Goal: Task Accomplishment & Management: Manage account settings

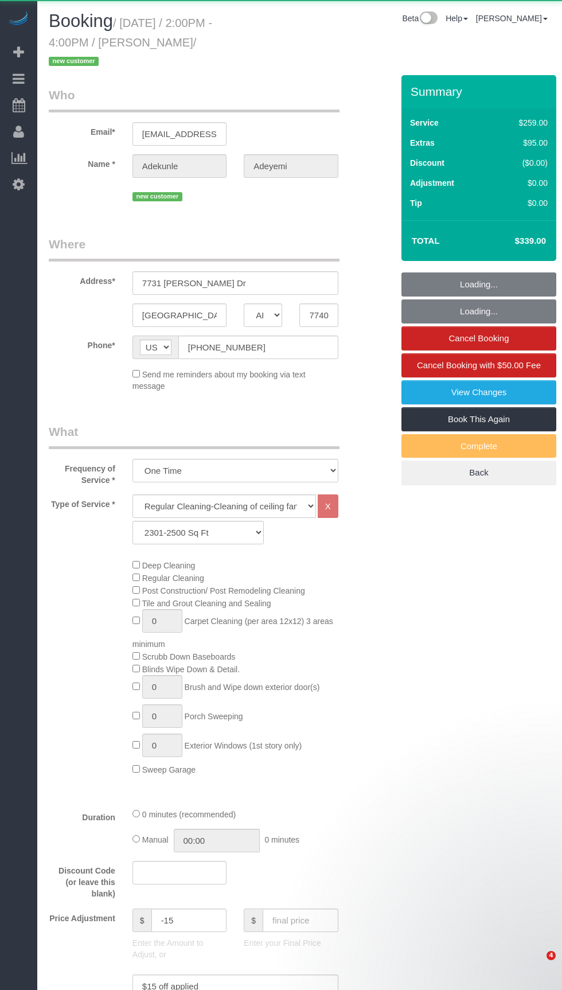
select select "[GEOGRAPHIC_DATA]"
select select "3"
select select "spot22"
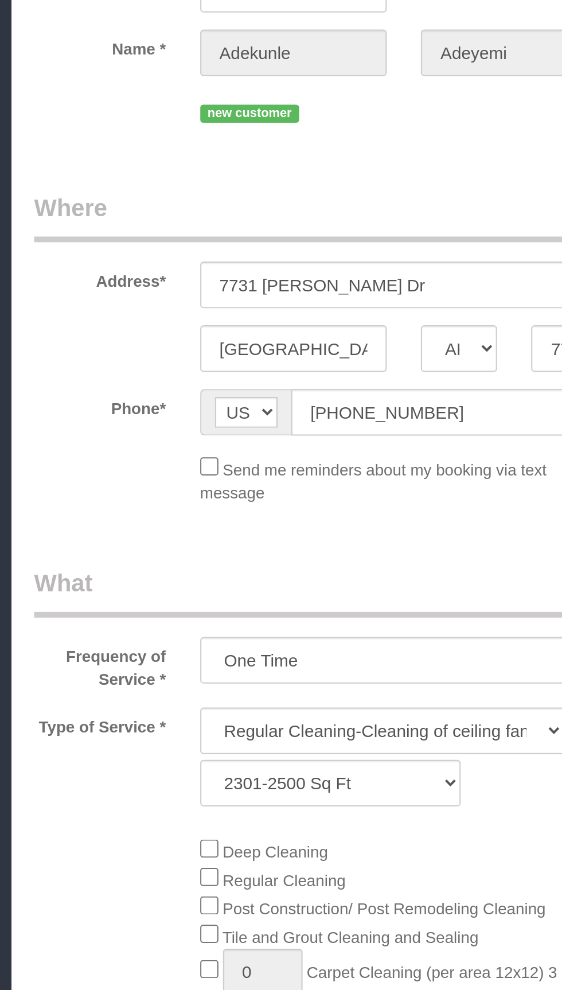
select select "spot43"
select select "object:1852"
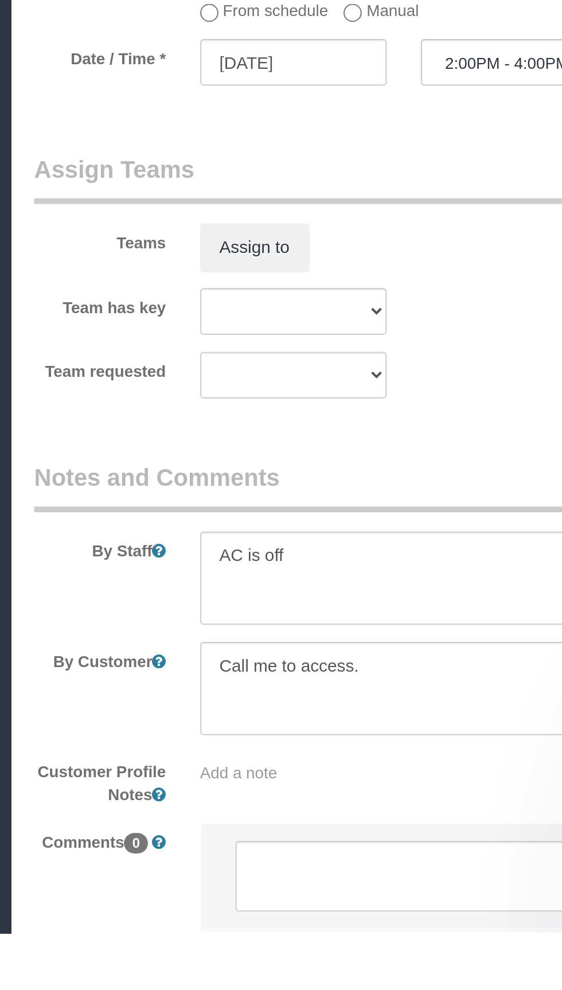
scroll to position [667, 0]
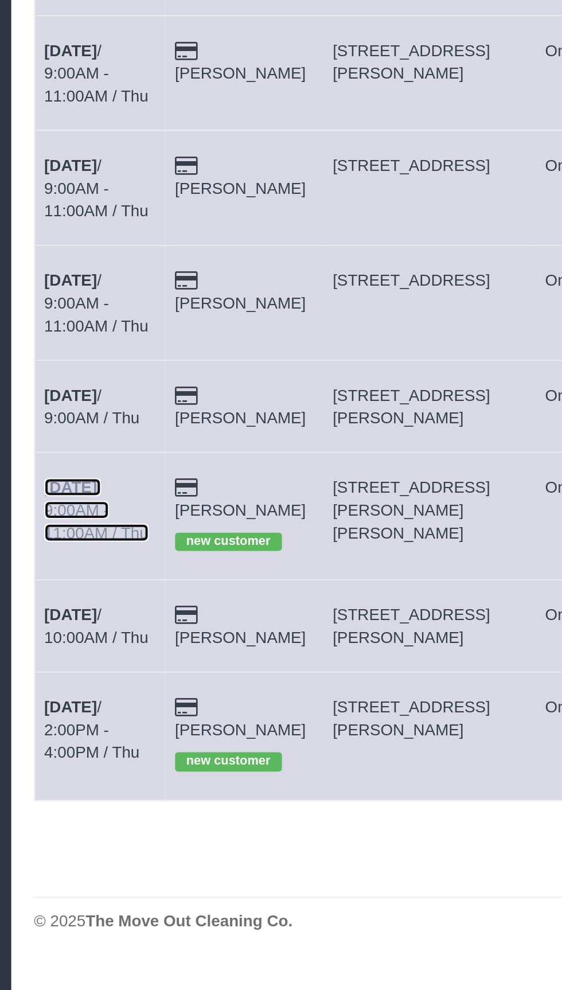
click at [66, 413] on link "[DATE] 9:00AM - 11:00AM / Thu" at bounding box center [80, 429] width 53 height 32
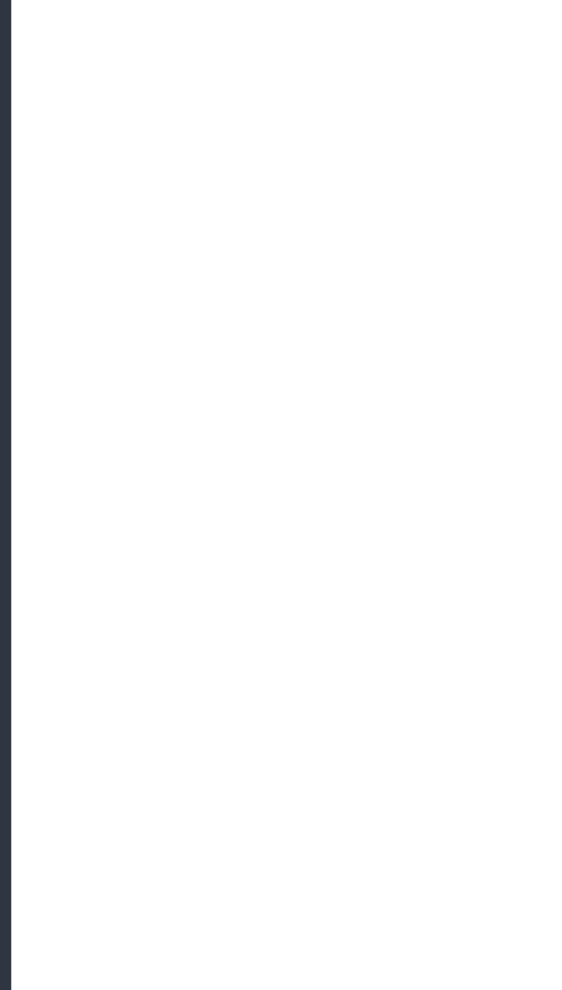
select select "[GEOGRAPHIC_DATA]"
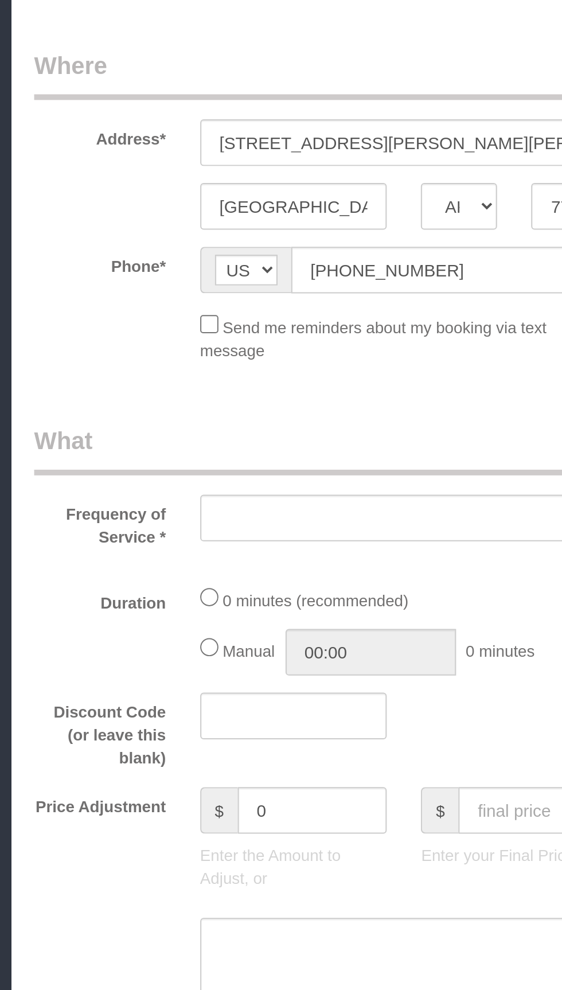
select select "string:fspay-fc297bb1-89d4-42a9-ae4f-b26e58c2d8cc"
select select "object:2401"
select select "3"
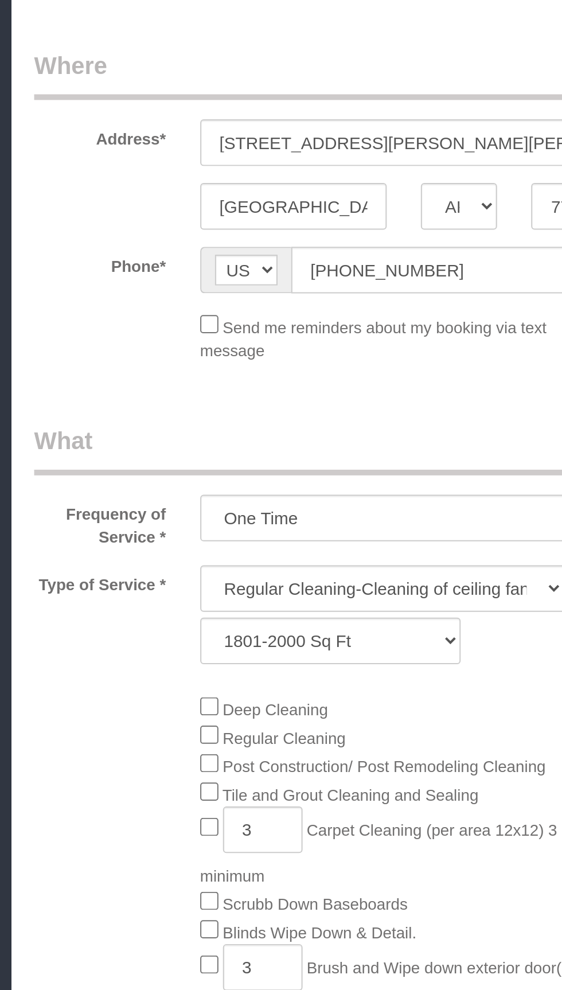
select select "object:2427"
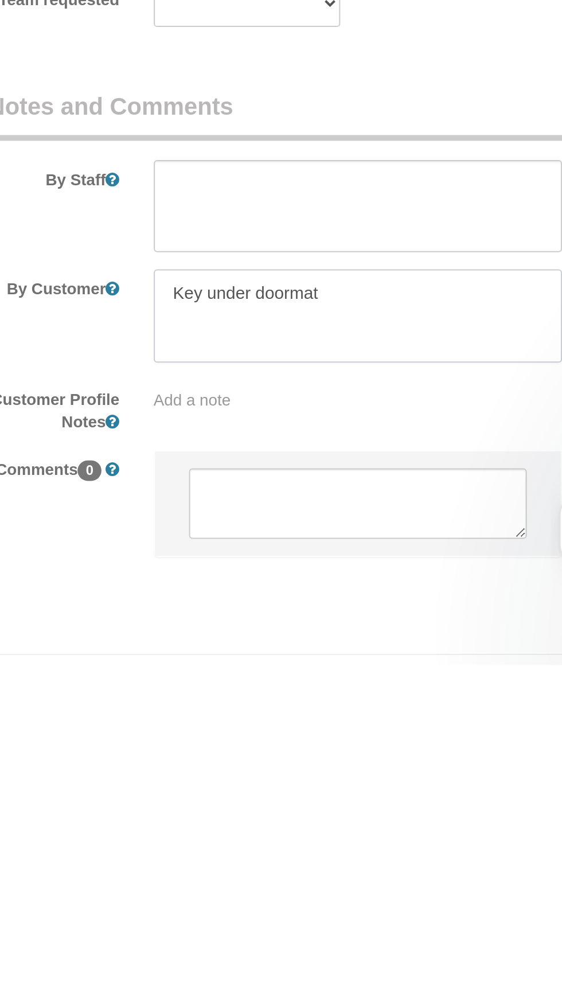
scroll to position [832, 0]
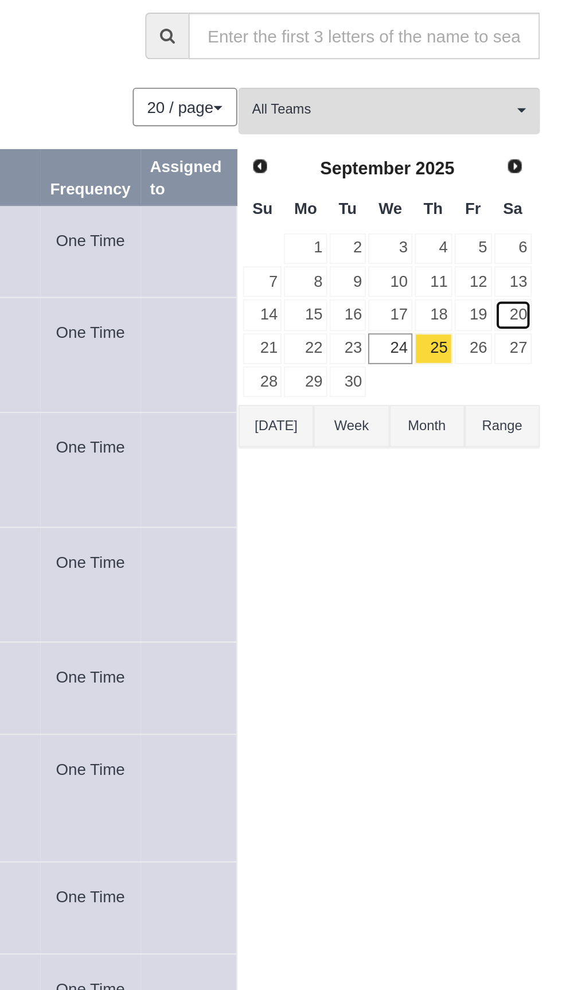
click at [543, 186] on link "20" at bounding box center [536, 188] width 19 height 15
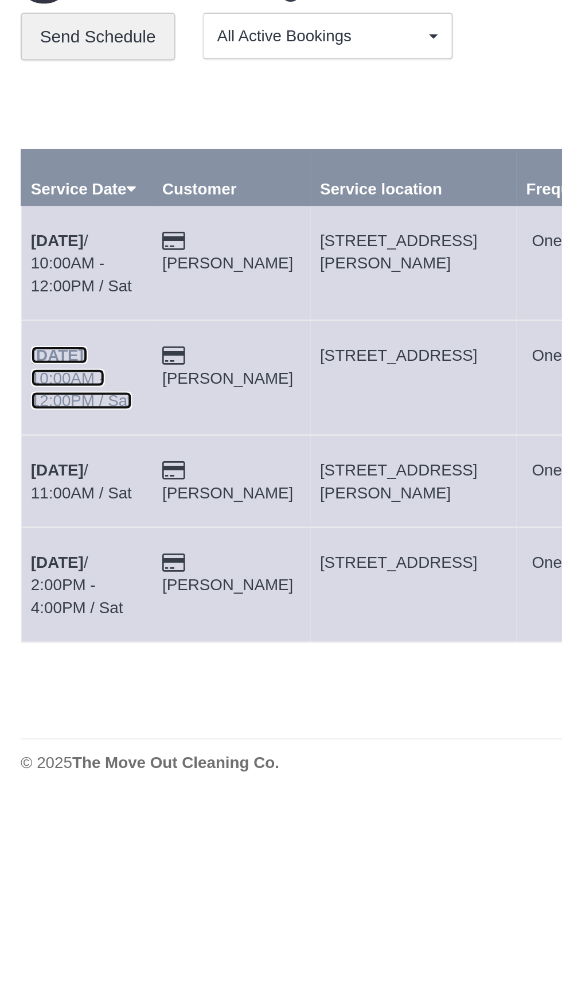
click at [93, 209] on link "[DATE] 10:00AM - 12:00PM / Sat" at bounding box center [79, 220] width 51 height 32
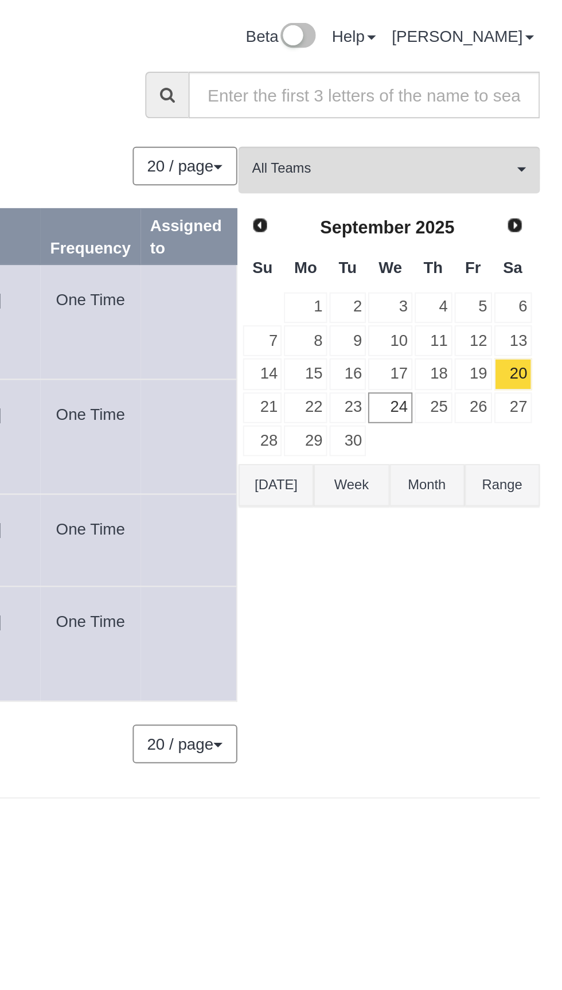
click at [414, 242] on button "[DATE]" at bounding box center [417, 244] width 38 height 21
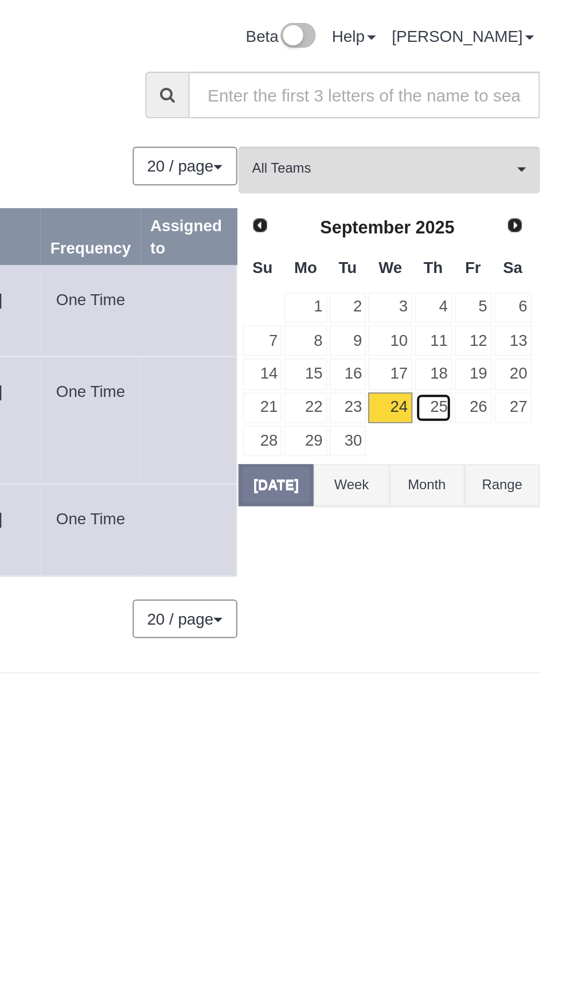
click at [498, 202] on link "25" at bounding box center [496, 205] width 19 height 15
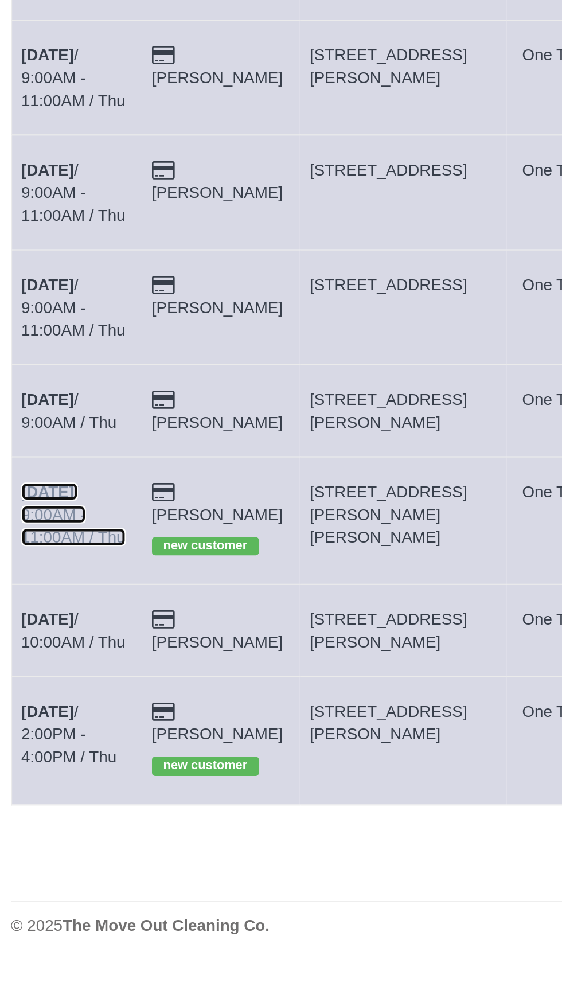
click at [75, 415] on link "[DATE] 9:00AM - 11:00AM / Thu" at bounding box center [80, 429] width 53 height 32
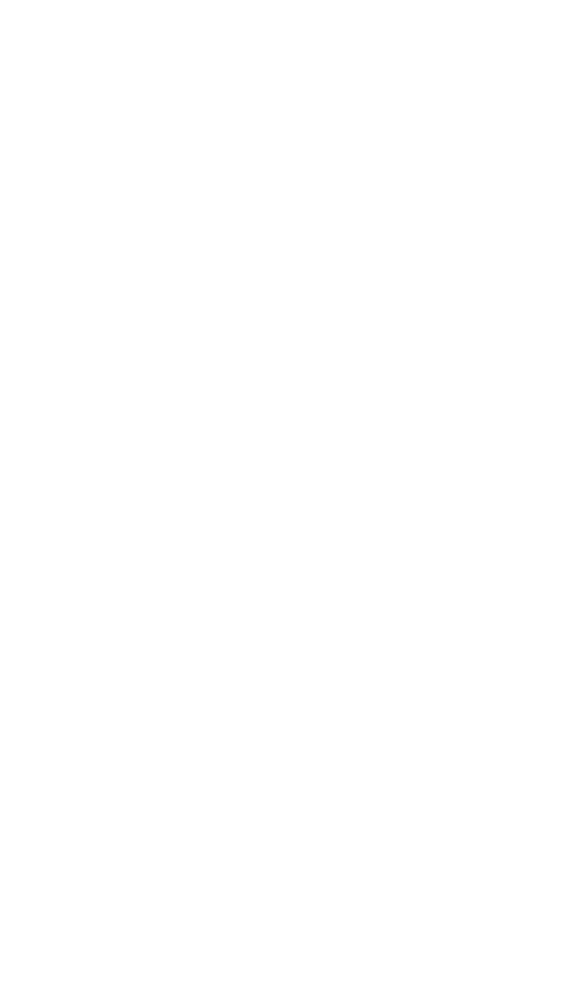
select select "[GEOGRAPHIC_DATA]"
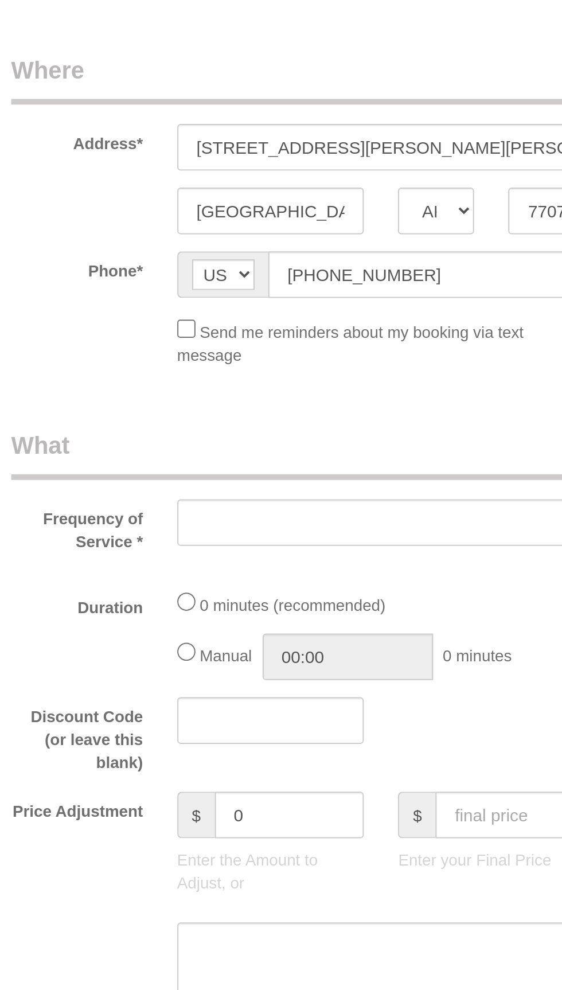
select select "object:3264"
select select "string:fspay-fc297bb1-89d4-42a9-ae4f-b26e58c2d8cc"
select select "object:3276"
select select "3"
